Goal: Entertainment & Leisure: Browse casually

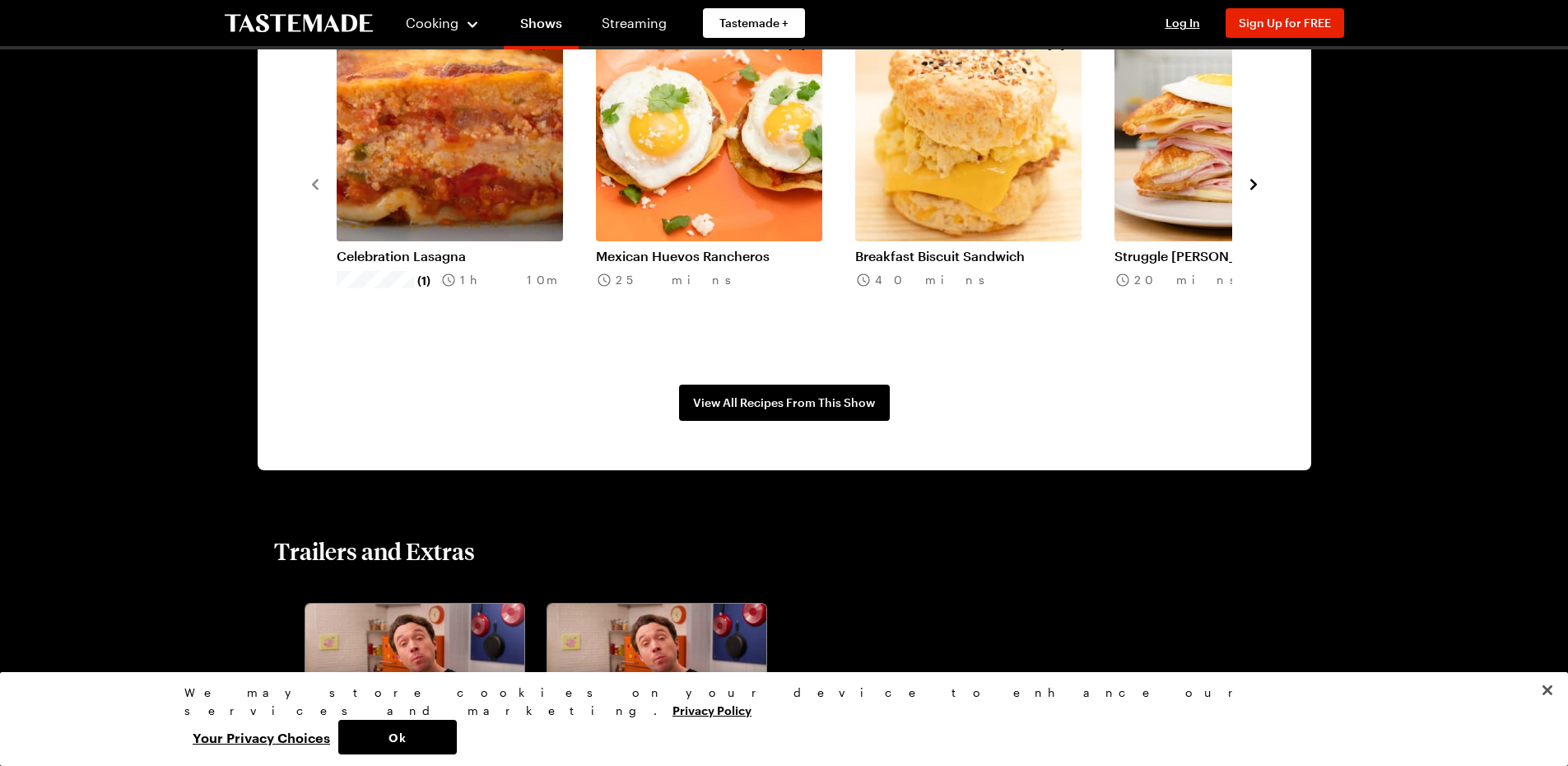
scroll to position [1235, 0]
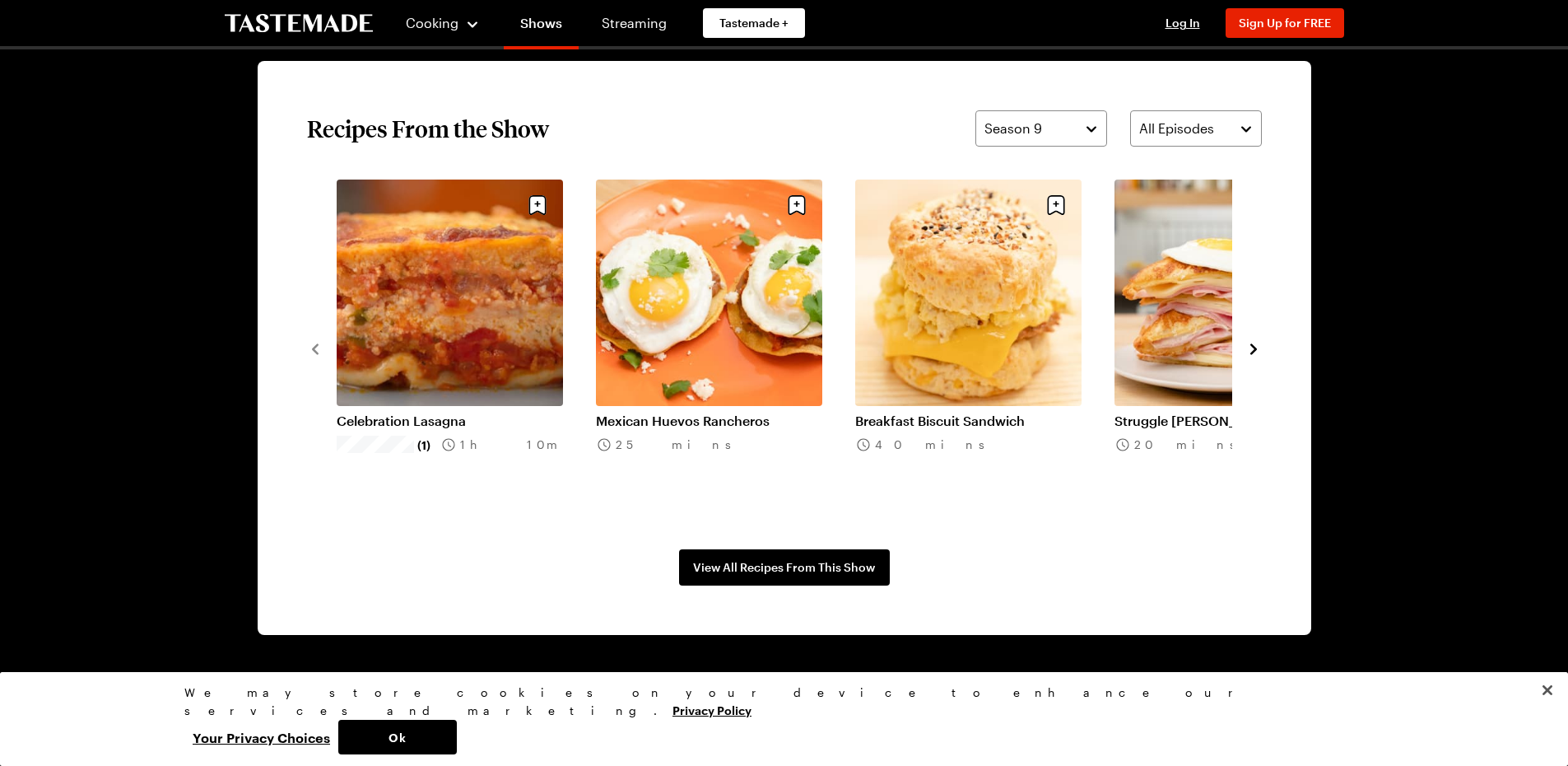
click at [1253, 356] on icon "navigate to next item" at bounding box center [1253, 348] width 16 height 16
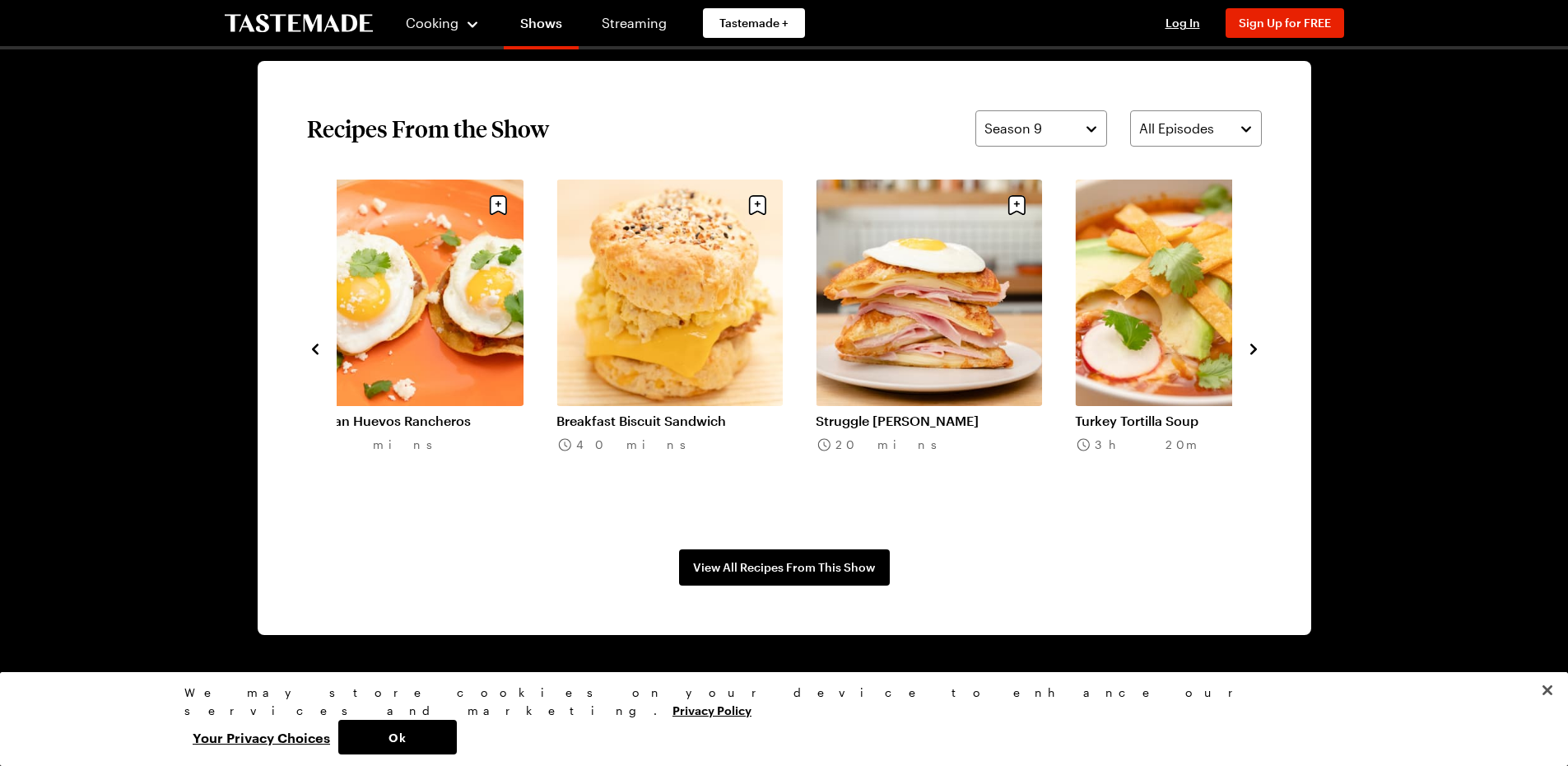
click at [1253, 356] on icon "navigate to next item" at bounding box center [1253, 348] width 16 height 16
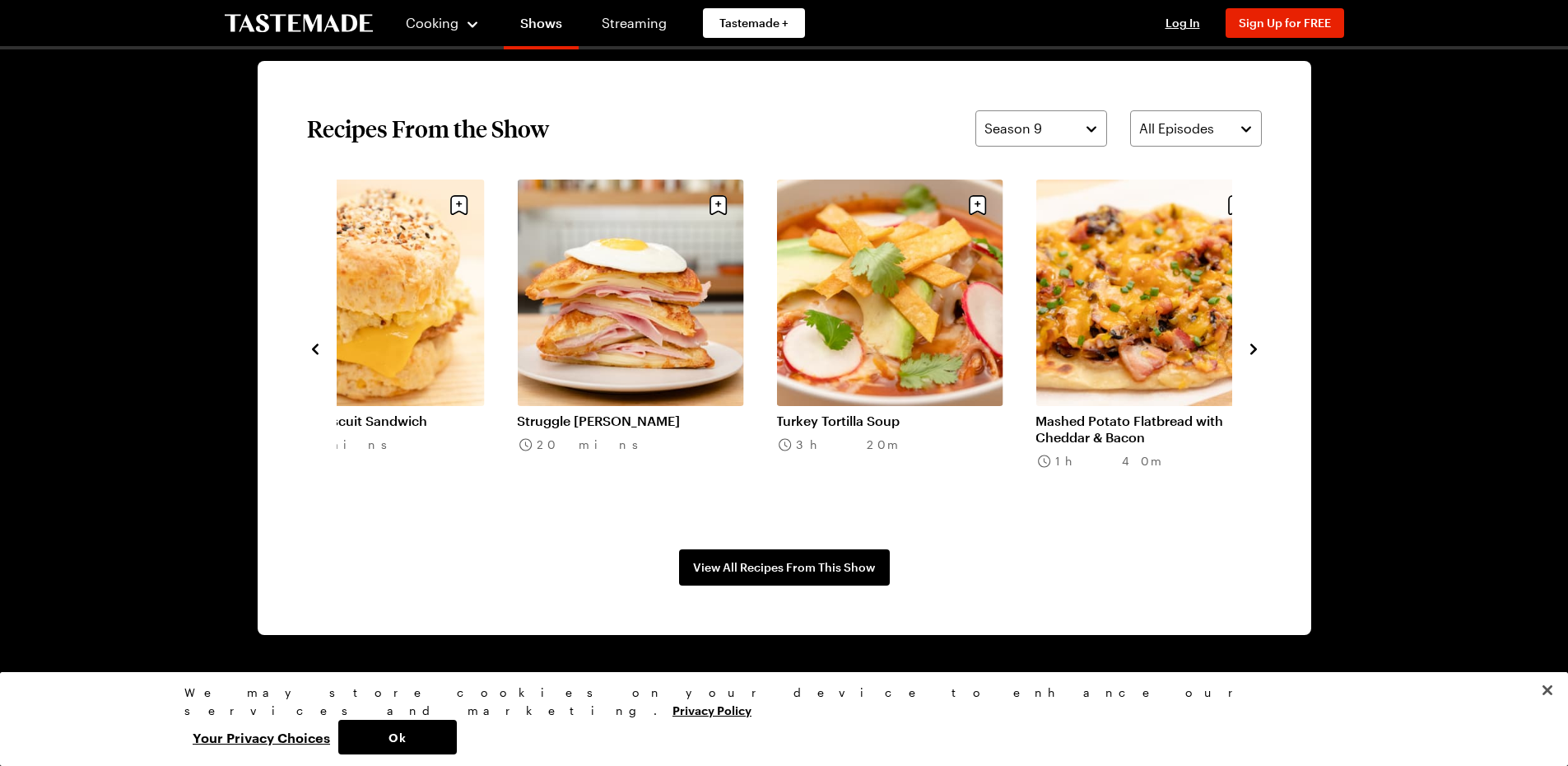
click at [1253, 356] on icon "navigate to next item" at bounding box center [1253, 348] width 16 height 16
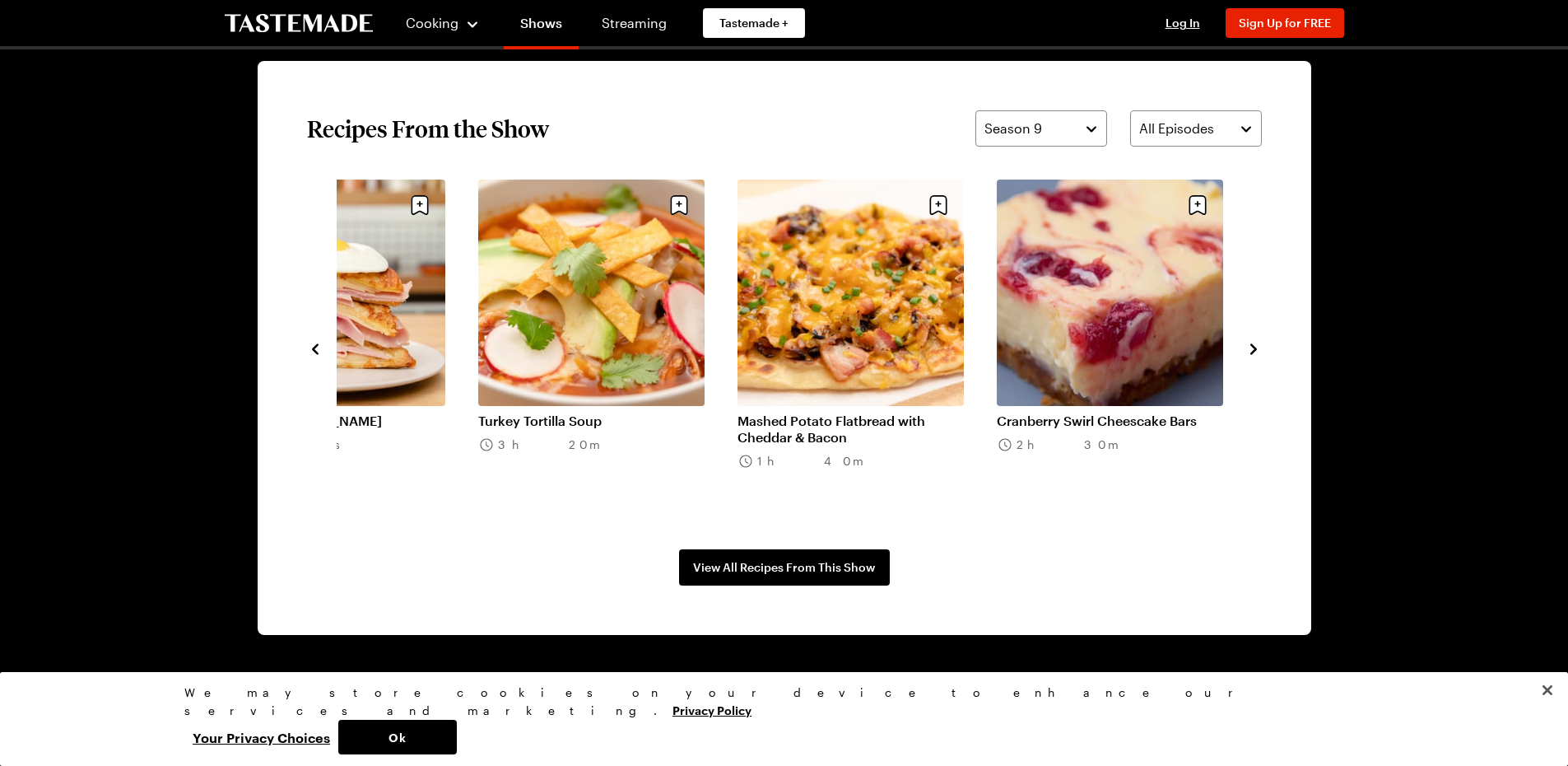
click at [1253, 356] on icon "navigate to next item" at bounding box center [1253, 348] width 16 height 16
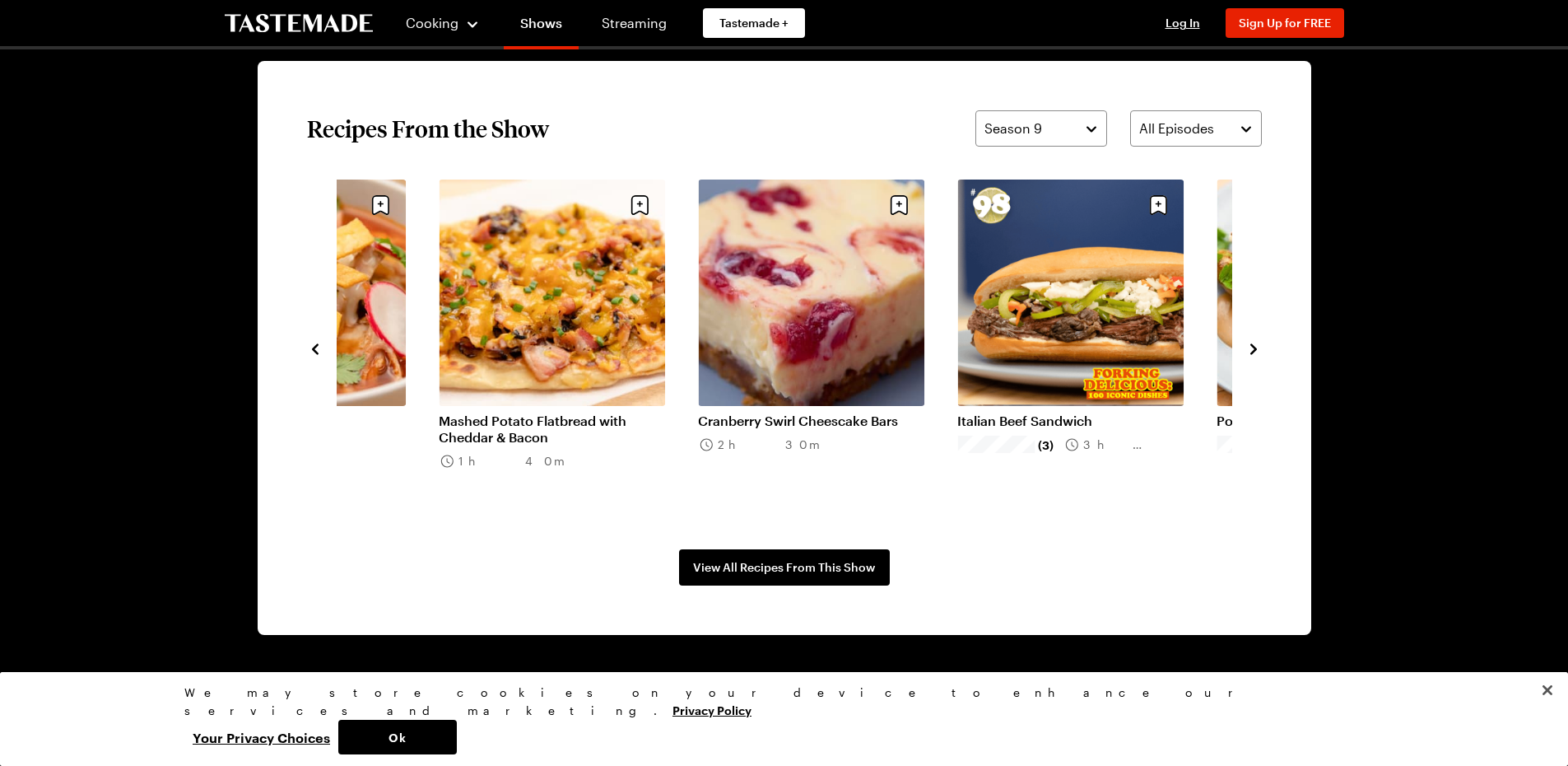
click at [1253, 356] on icon "navigate to next item" at bounding box center [1253, 348] width 16 height 16
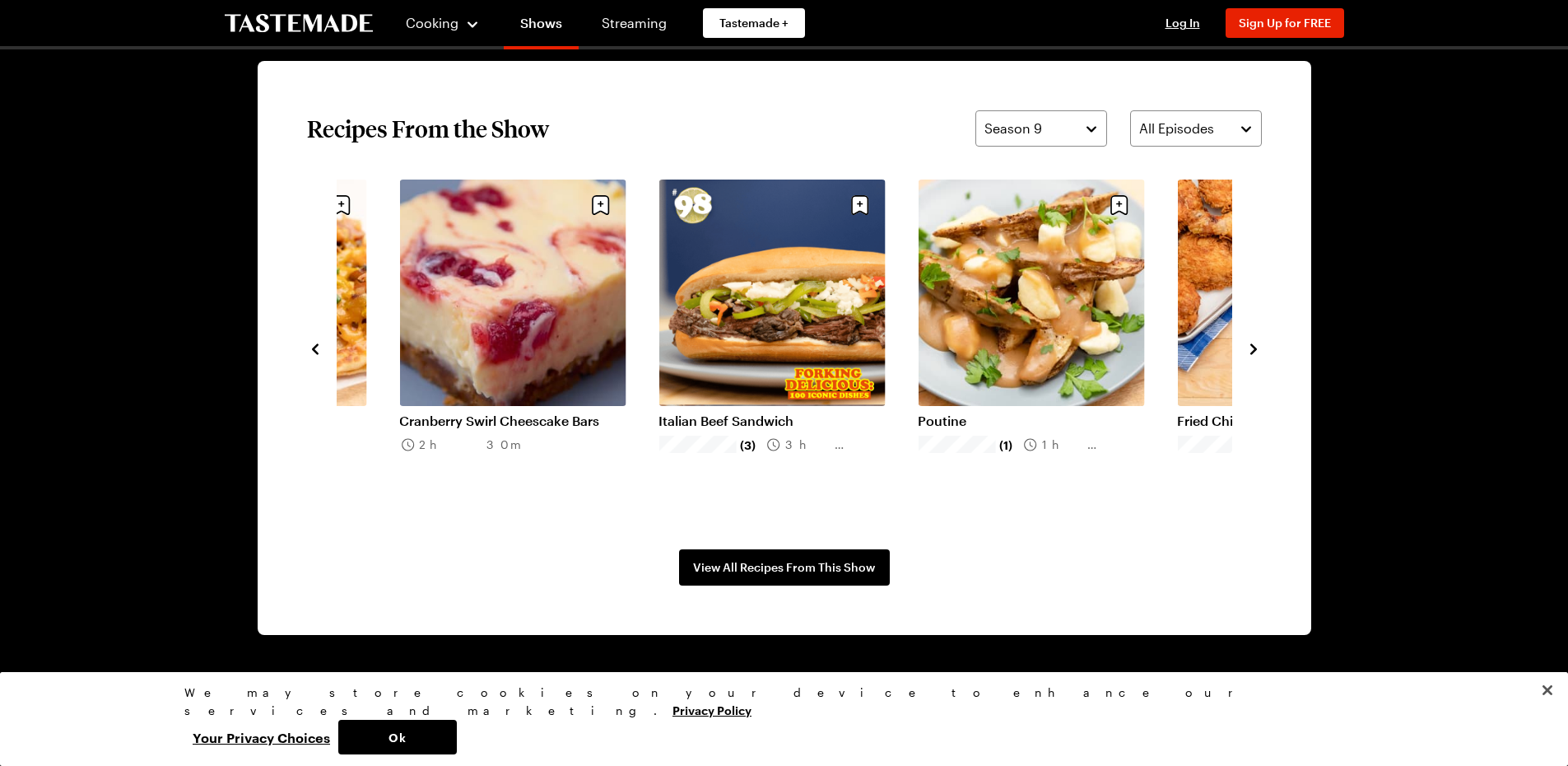
click at [1254, 361] on div "Celebration Lasagna (1) 1h 10m Mexican Huevos Rancheros 25 mins Breakfast Biscu…" at bounding box center [784, 348] width 955 height 337
click at [1254, 350] on icon "navigate to next item" at bounding box center [1254, 348] width 7 height 10
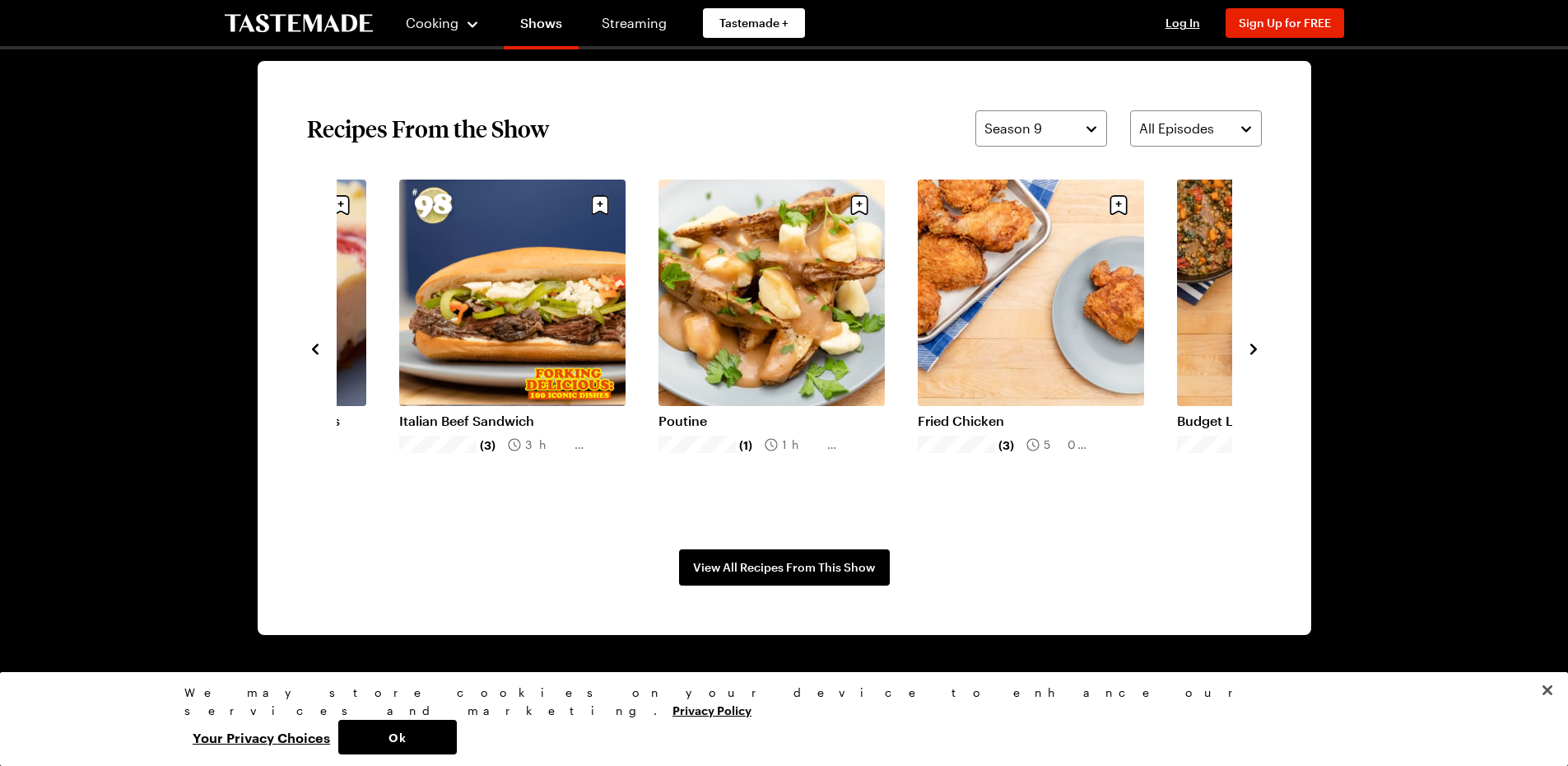
click at [1254, 350] on icon "navigate to next item" at bounding box center [1254, 348] width 7 height 10
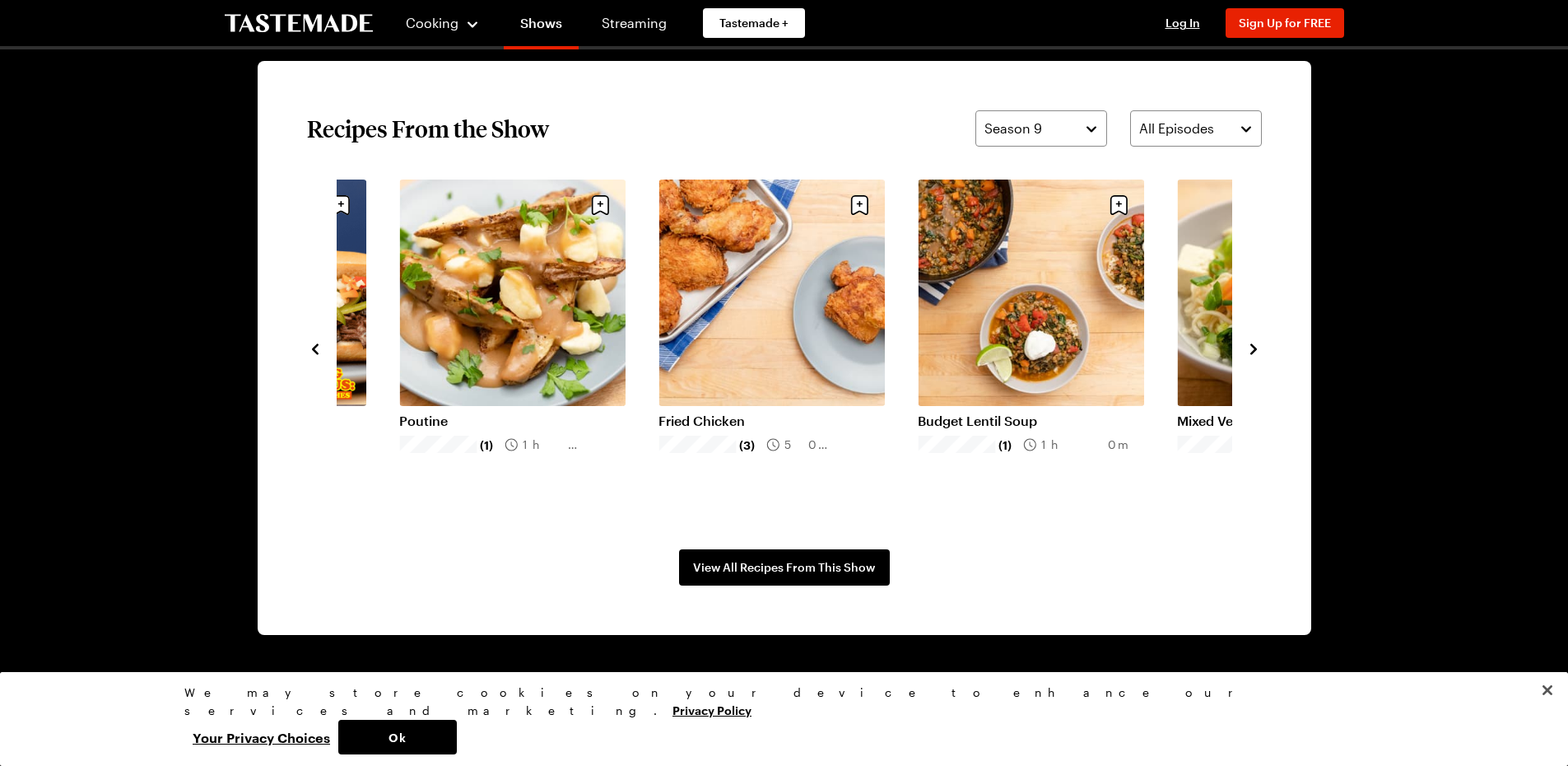
click at [1254, 350] on icon "navigate to next item" at bounding box center [1254, 348] width 7 height 10
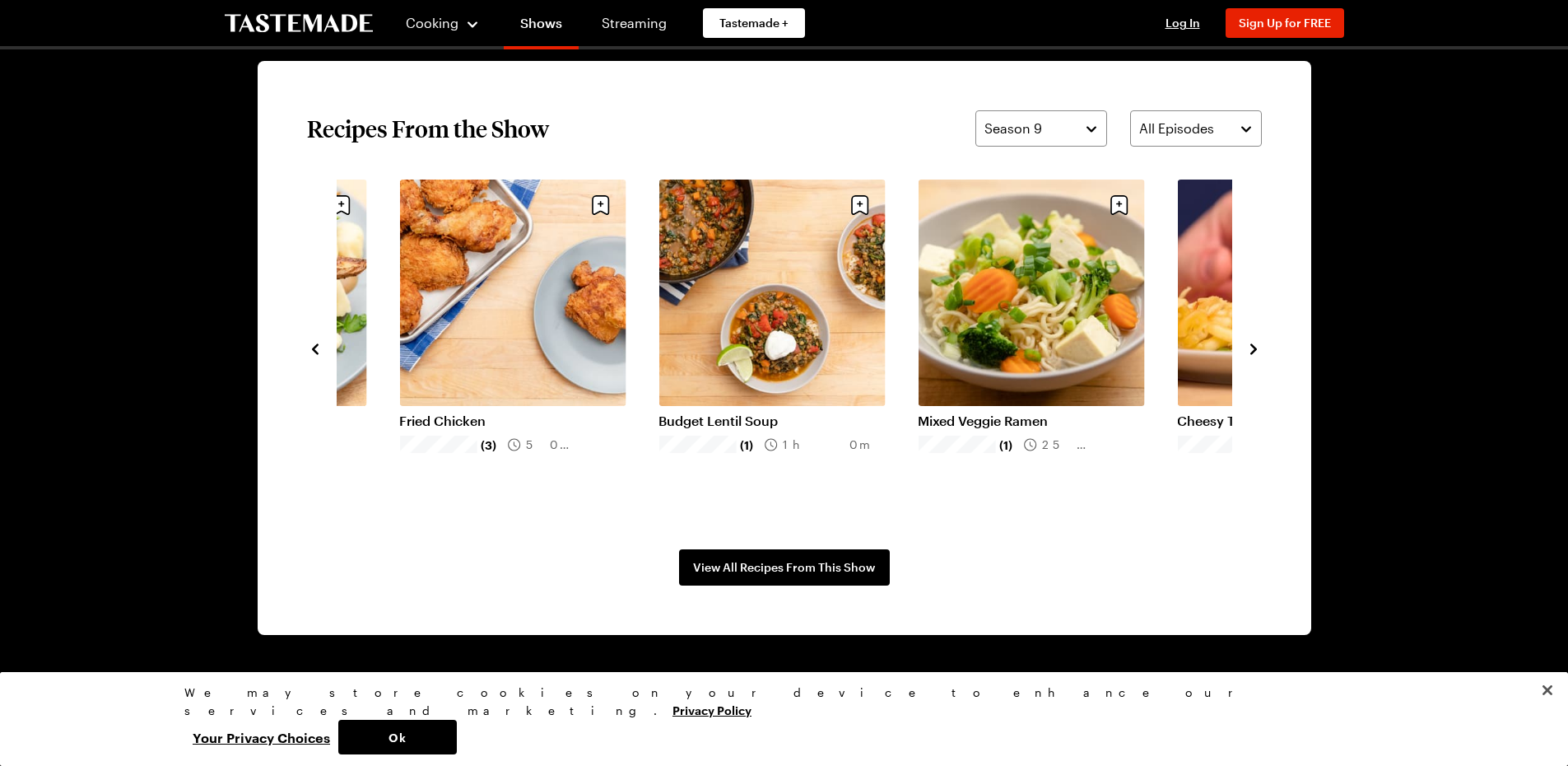
click at [1254, 350] on icon "navigate to next item" at bounding box center [1254, 348] width 7 height 10
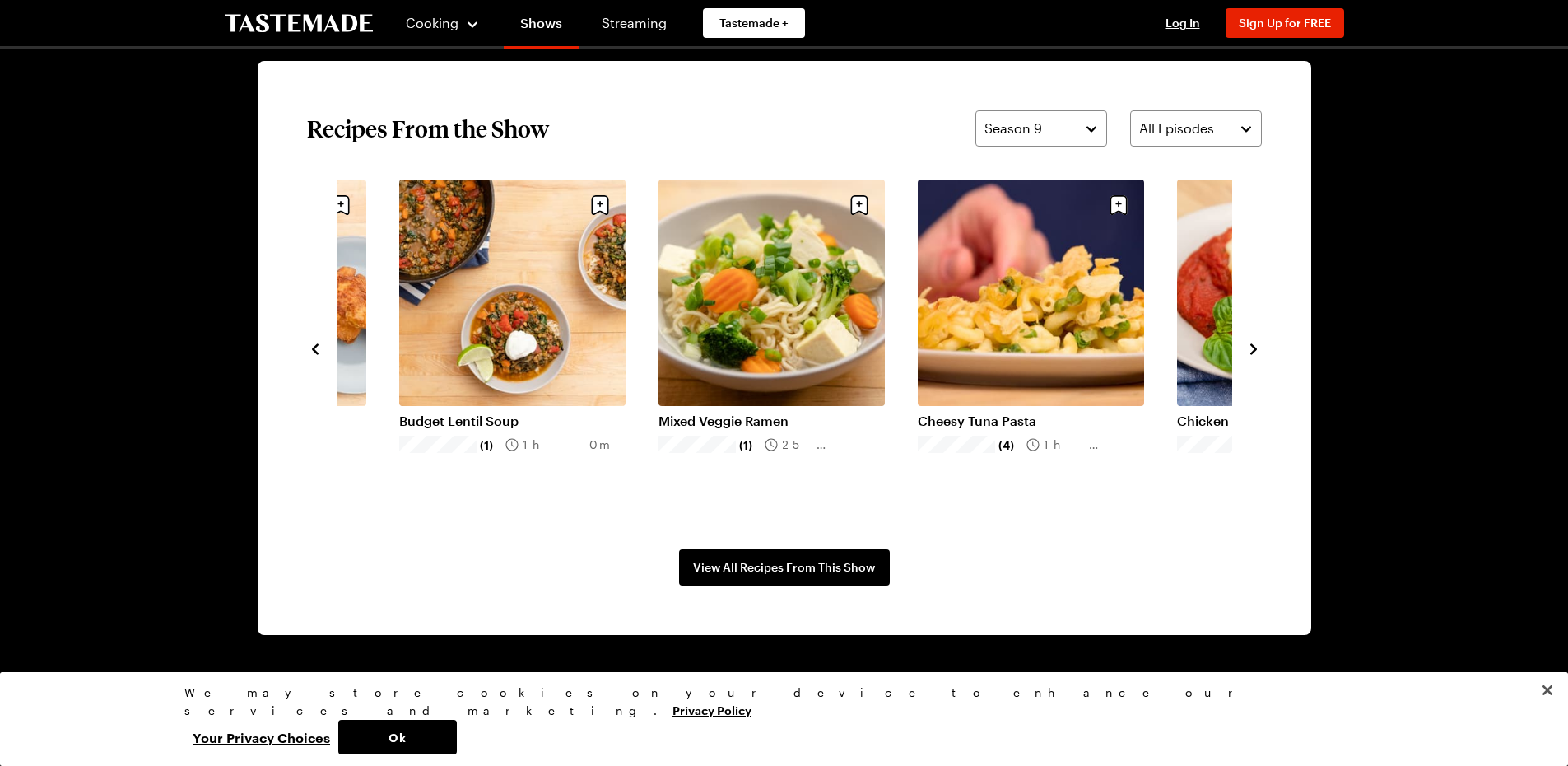
click at [1254, 350] on icon "navigate to next item" at bounding box center [1254, 348] width 7 height 10
